Goal: Transaction & Acquisition: Purchase product/service

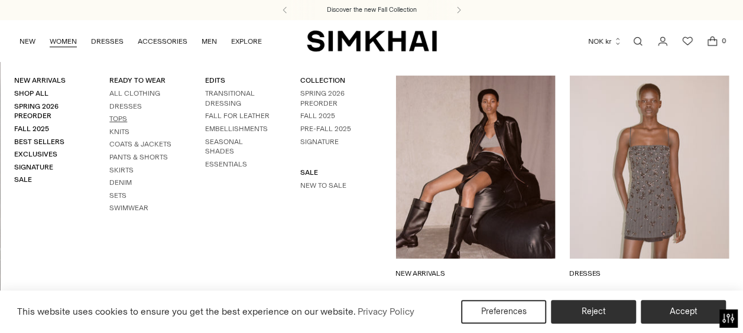
click at [124, 116] on link "Tops" at bounding box center [118, 119] width 18 height 8
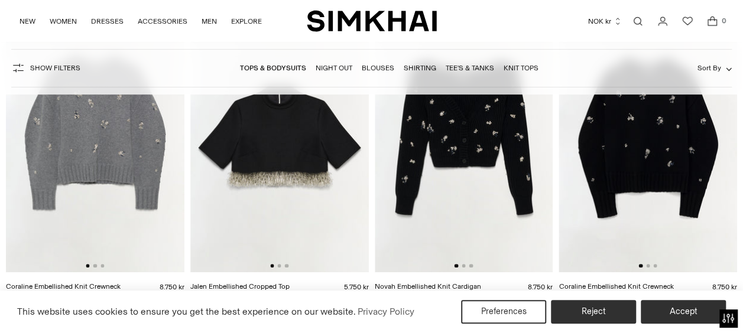
scroll to position [165, 0]
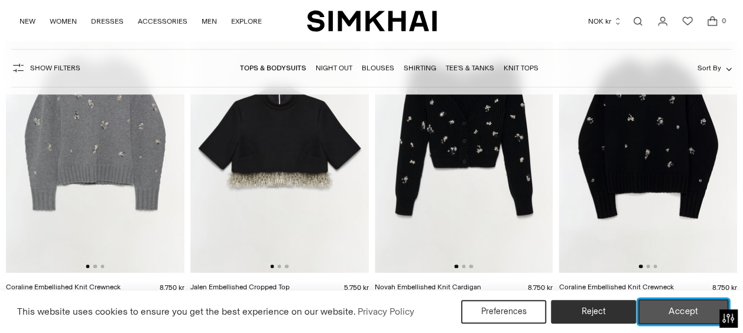
click at [674, 304] on button "Accept" at bounding box center [683, 312] width 90 height 25
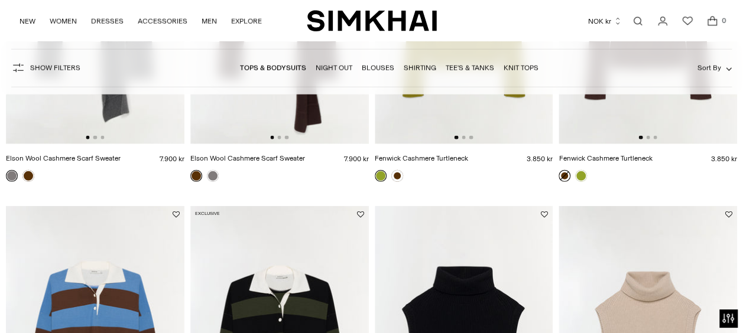
scroll to position [1596, 0]
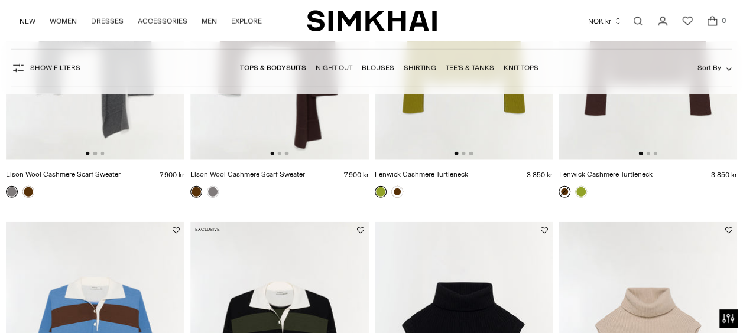
click at [58, 64] on span "Show Filters" at bounding box center [55, 68] width 50 height 8
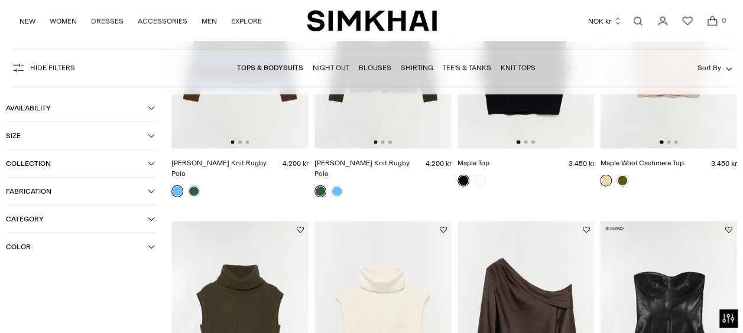
click at [68, 251] on span "Color" at bounding box center [77, 247] width 142 height 8
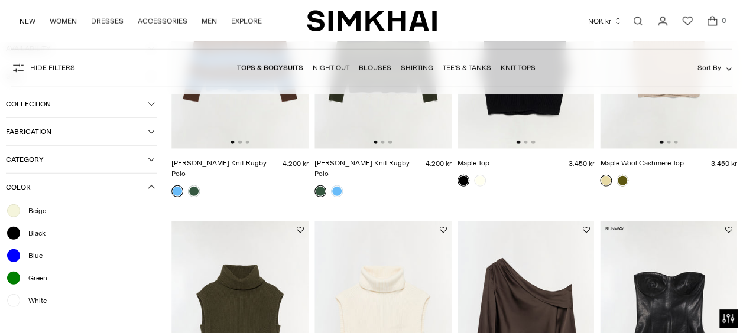
scroll to position [1691, 0]
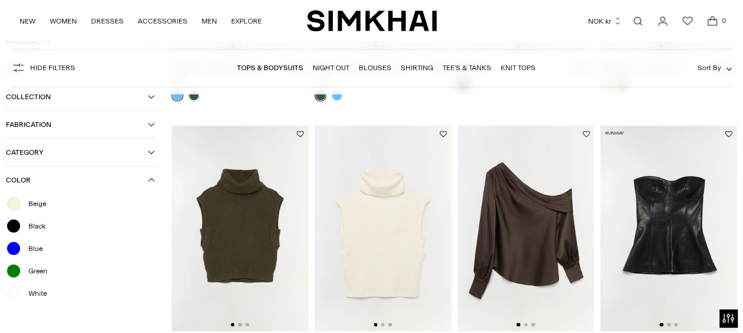
click at [37, 300] on div "White" at bounding box center [81, 293] width 151 height 15
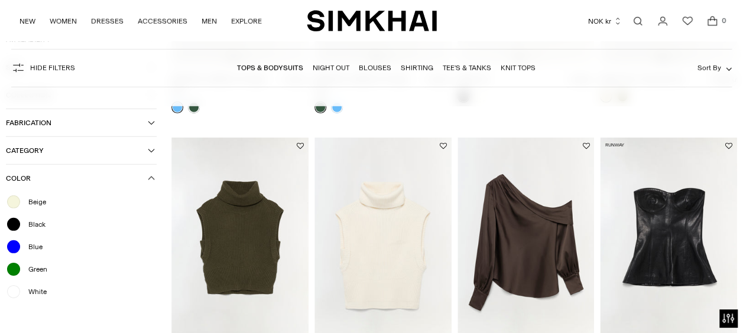
scroll to position [1703, 0]
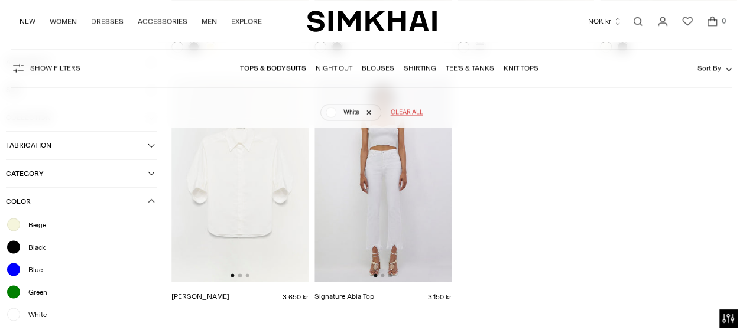
scroll to position [935, 0]
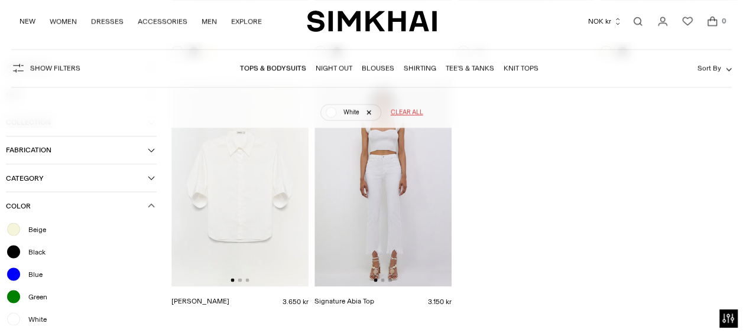
click at [34, 224] on span "Beige" at bounding box center [33, 229] width 25 height 11
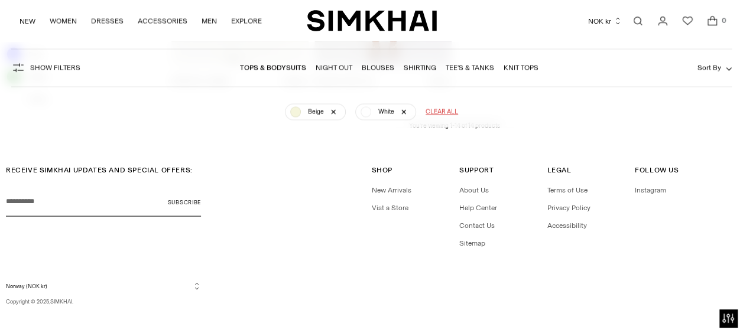
scroll to position [682, 0]
